Goal: Navigation & Orientation: Find specific page/section

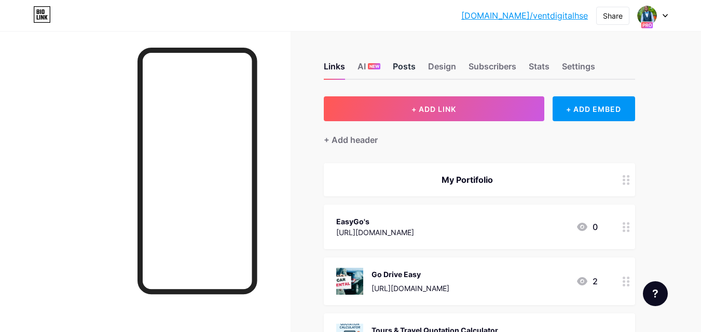
click at [404, 63] on div "Posts" at bounding box center [404, 69] width 23 height 19
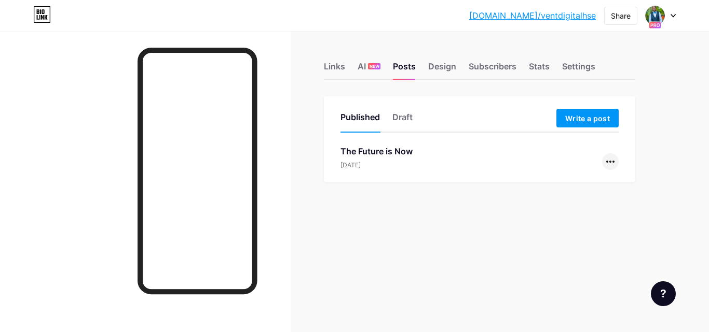
click at [609, 164] on div at bounding box center [610, 162] width 17 height 17
click at [581, 205] on li "View" at bounding box center [577, 206] width 79 height 21
click at [584, 67] on div "Settings" at bounding box center [578, 69] width 33 height 19
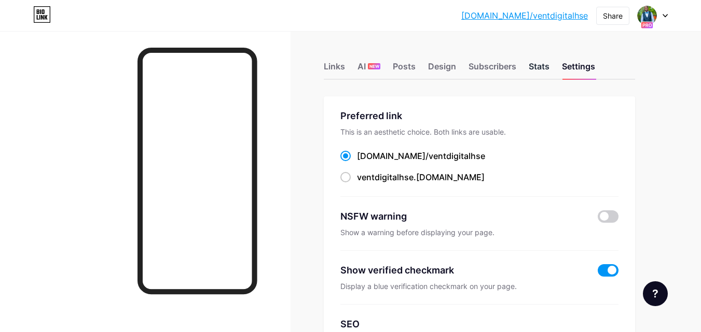
click at [544, 67] on div "Stats" at bounding box center [539, 69] width 21 height 19
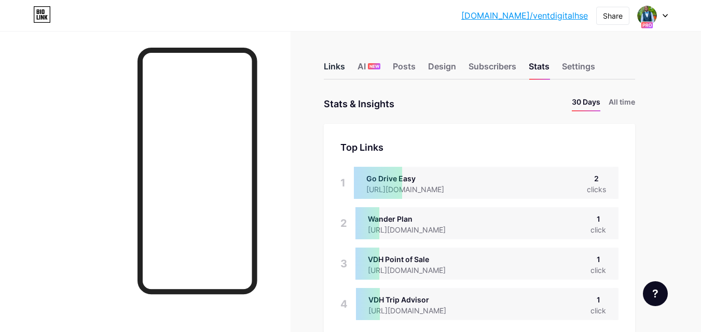
click at [335, 67] on div "Links" at bounding box center [334, 69] width 21 height 19
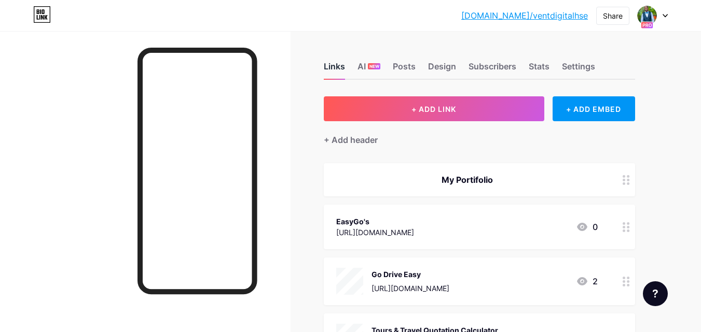
click at [339, 63] on div "Links" at bounding box center [334, 69] width 21 height 19
click at [541, 63] on div "Stats" at bounding box center [539, 69] width 21 height 19
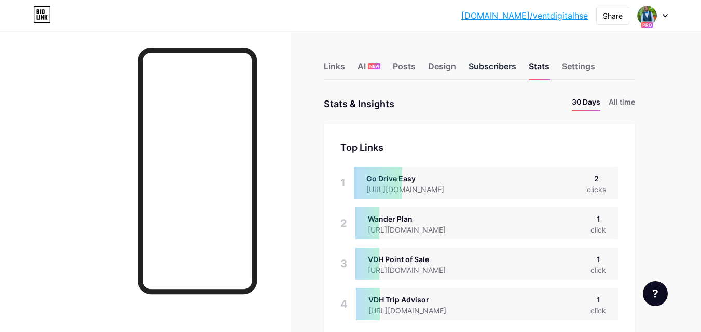
click at [501, 66] on div "Subscribers" at bounding box center [492, 69] width 48 height 19
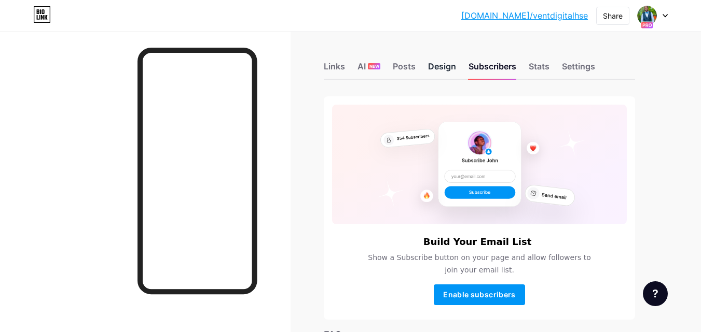
click at [440, 61] on div "Design" at bounding box center [442, 69] width 28 height 19
click at [405, 69] on div "Posts" at bounding box center [404, 69] width 23 height 19
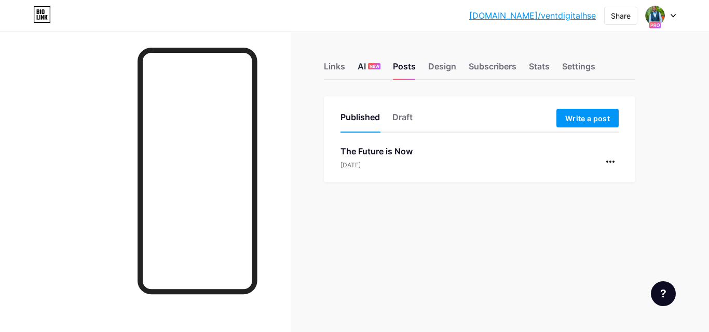
drag, startPoint x: 331, startPoint y: 66, endPoint x: 363, endPoint y: 66, distance: 31.1
click at [333, 66] on div "Links" at bounding box center [334, 69] width 21 height 19
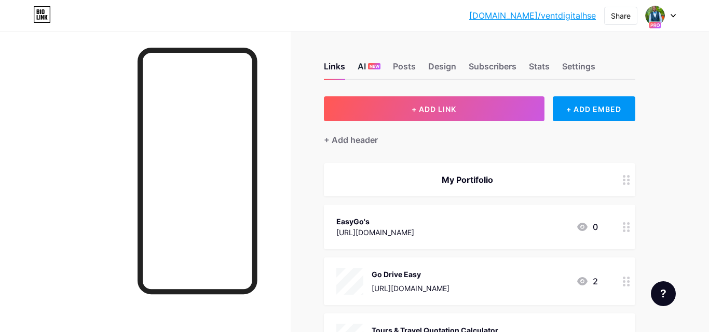
click at [363, 66] on div "AI NEW" at bounding box center [368, 69] width 23 height 19
